Goal: Information Seeking & Learning: Learn about a topic

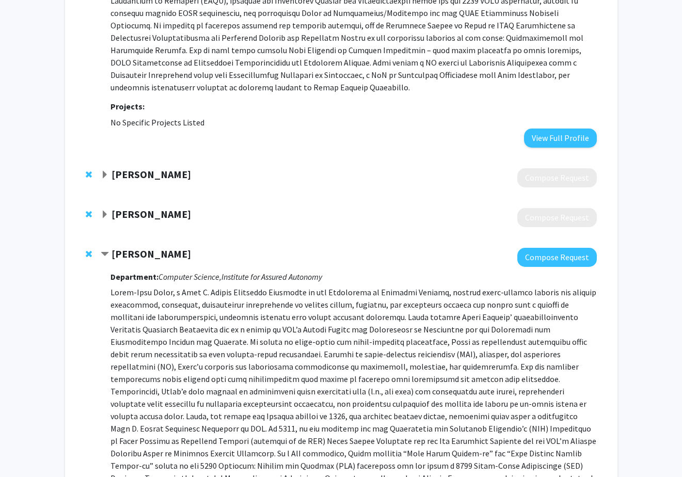
scroll to position [884, 0]
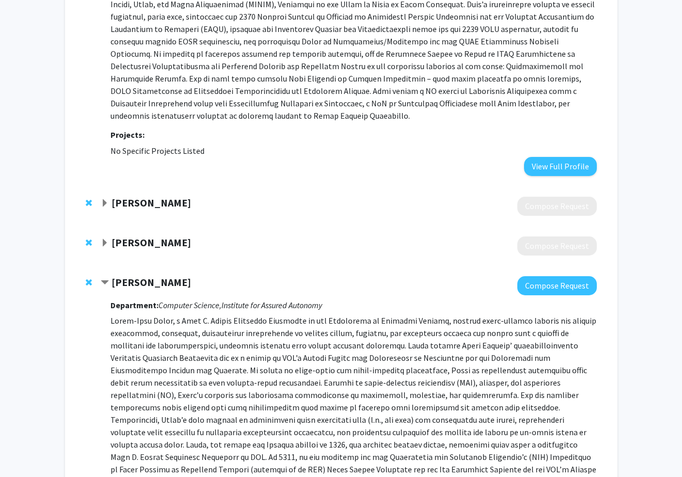
click at [110, 236] on div "Joseph Greenstein" at bounding box center [212, 242] width 223 height 13
click at [105, 239] on span "Expand Joseph Greenstein Bookmark" at bounding box center [105, 243] width 8 height 8
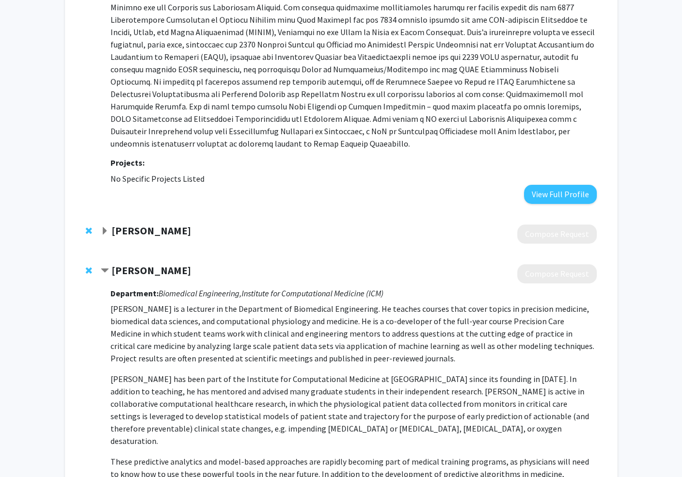
scroll to position [853, 0]
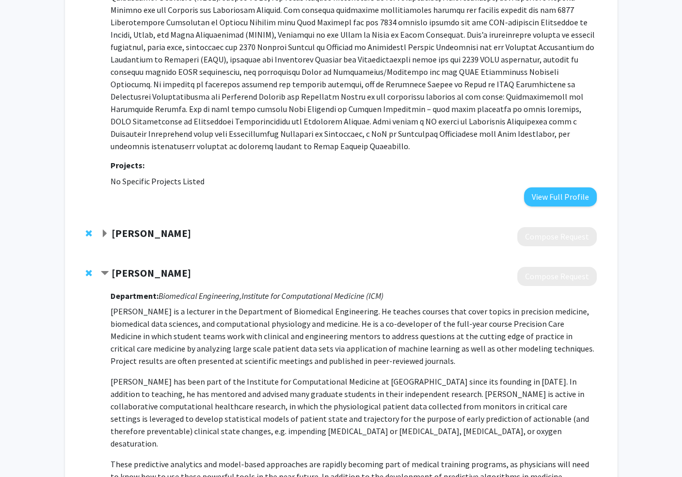
click at [114, 266] on strong "Joseph Greenstein" at bounding box center [152, 272] width 80 height 13
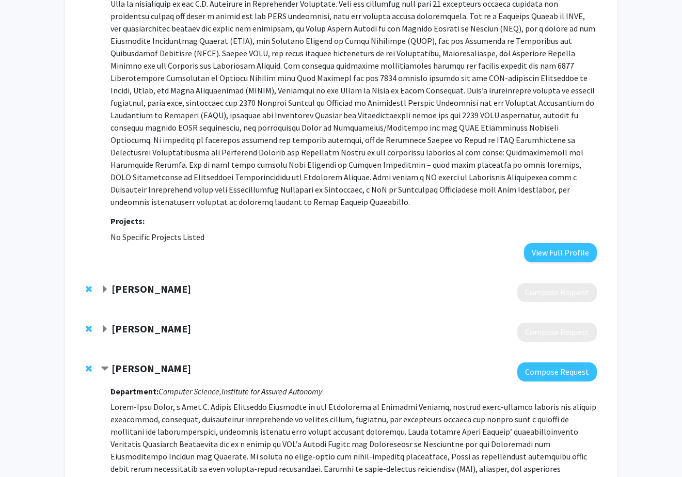
scroll to position [746, 0]
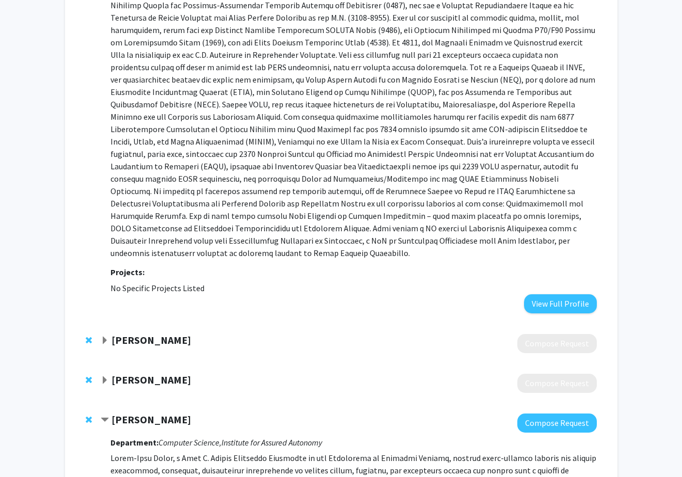
click at [125, 333] on strong "Michael Oberst" at bounding box center [152, 339] width 80 height 13
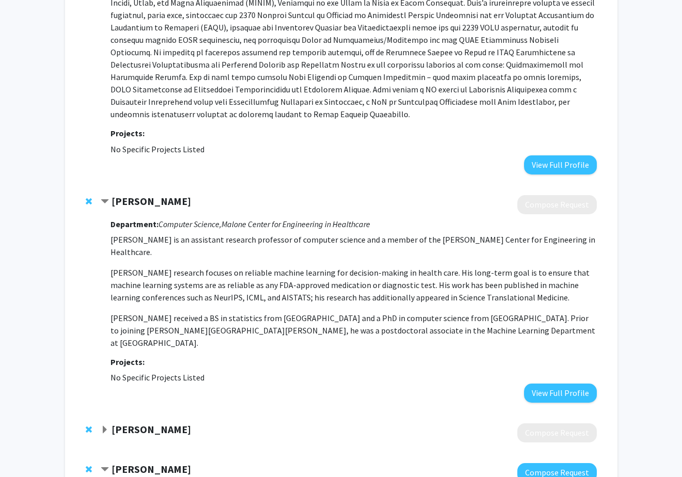
scroll to position [879, 0]
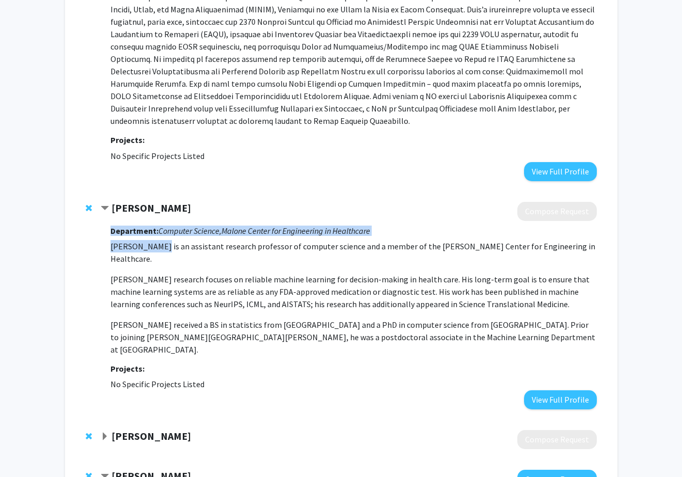
drag, startPoint x: 109, startPoint y: 209, endPoint x: 158, endPoint y: 215, distance: 49.9
click at [158, 215] on div "Michael Oberst Compose Request Department: Computer Science, Malone Center for …" at bounding box center [349, 306] width 496 height 208
click at [157, 240] on p "Michael Oberst is an assistant research professor of computer science and a mem…" at bounding box center [353, 252] width 486 height 25
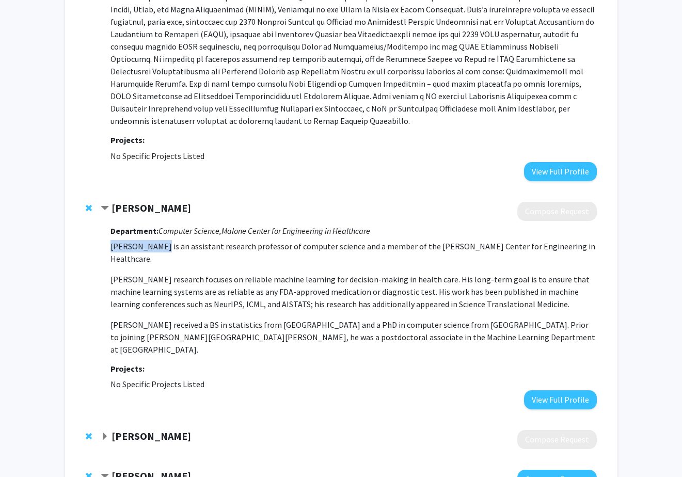
drag, startPoint x: 160, startPoint y: 210, endPoint x: 112, endPoint y: 211, distance: 48.0
click at [112, 240] on p "Michael Oberst is an assistant research professor of computer science and a mem…" at bounding box center [353, 252] width 486 height 25
copy p "Michael Obers"
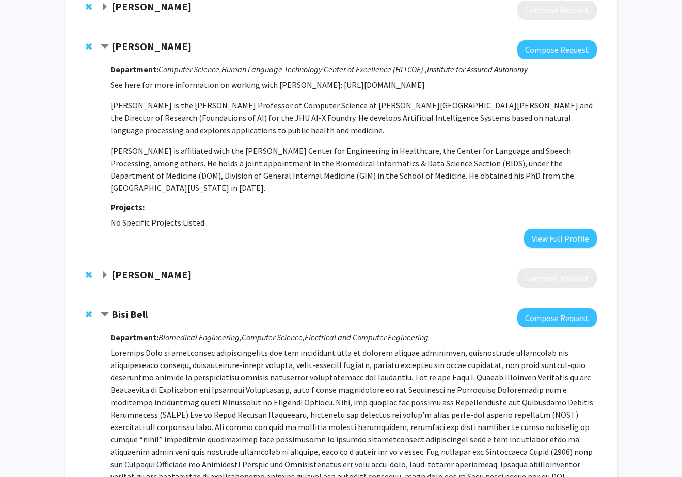
click at [125, 268] on strong "Suchi Saria" at bounding box center [152, 274] width 80 height 13
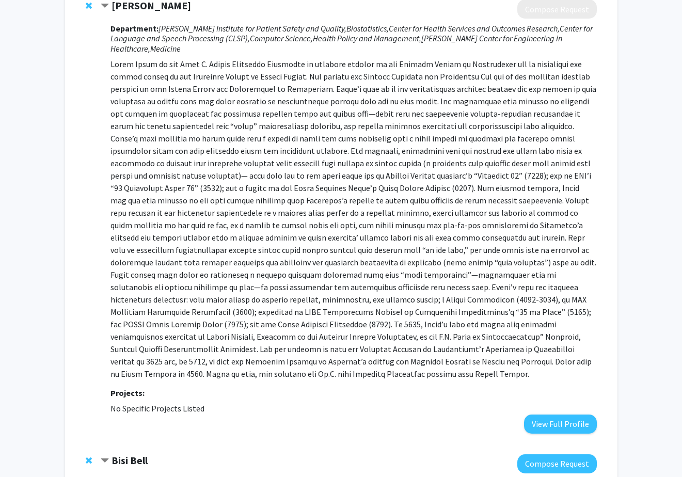
scroll to position [439, 0]
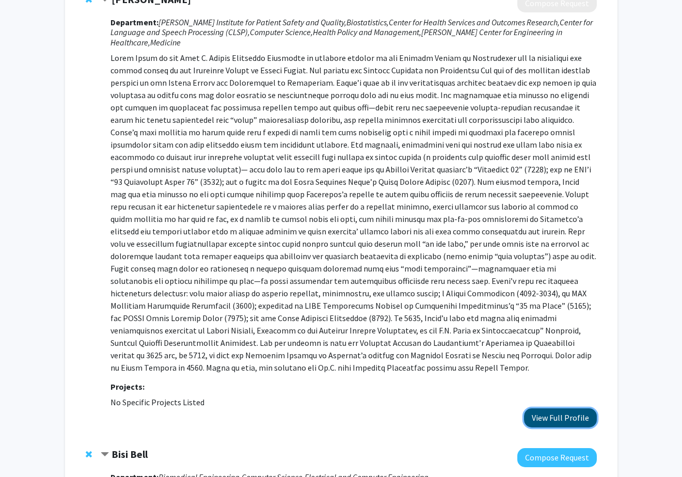
click at [547, 408] on button "View Full Profile" at bounding box center [560, 417] width 73 height 19
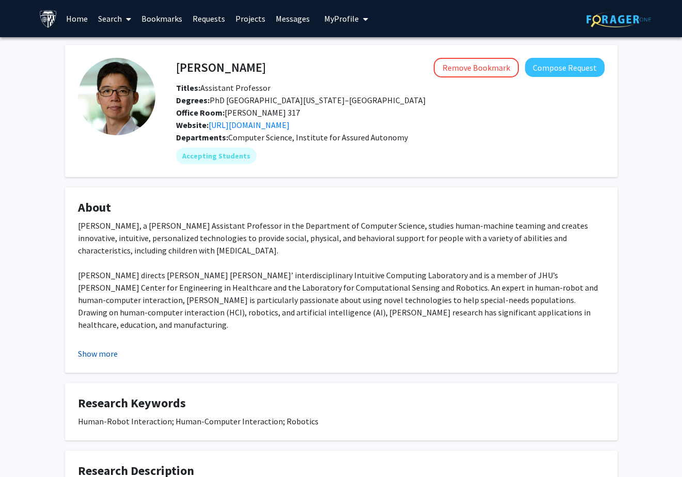
click at [96, 356] on button "Show more" at bounding box center [98, 353] width 40 height 12
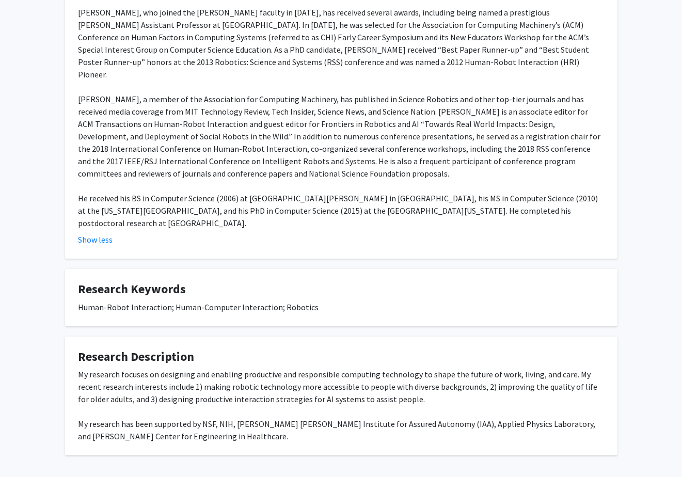
scroll to position [389, 0]
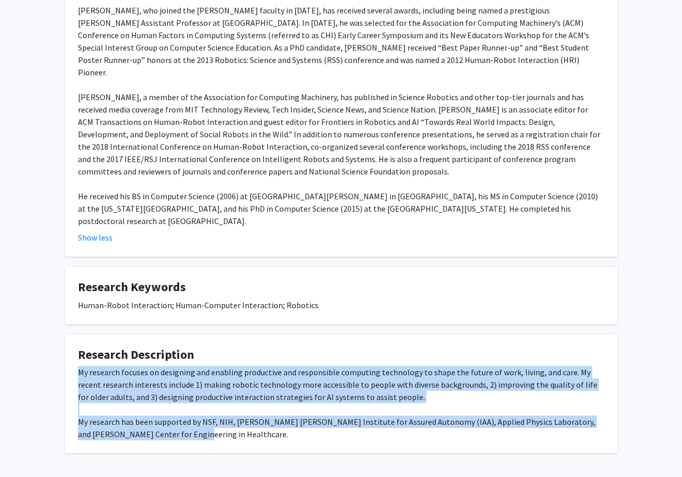
drag, startPoint x: 78, startPoint y: 333, endPoint x: 180, endPoint y: 393, distance: 118.5
click at [180, 393] on div "My research focuses on designing and enabling productive and responsible comput…" at bounding box center [341, 403] width 527 height 74
click at [209, 373] on div "My research focuses on designing and enabling productive and responsible comput…" at bounding box center [341, 403] width 527 height 74
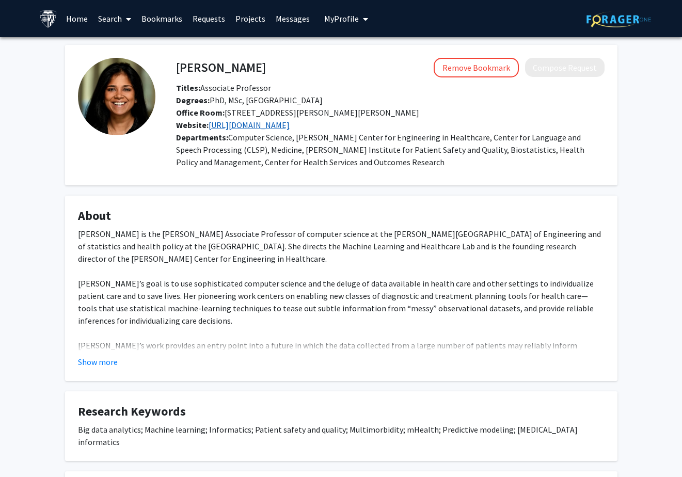
click at [241, 124] on link "[URL][DOMAIN_NAME]" at bounding box center [249, 125] width 81 height 10
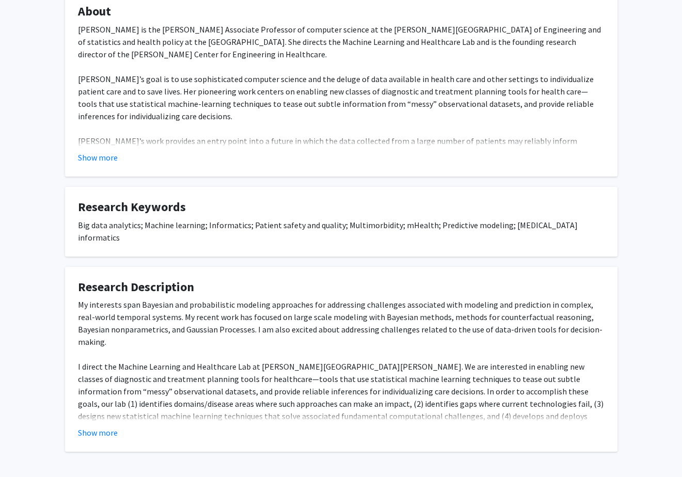
scroll to position [231, 0]
